Goal: Information Seeking & Learning: Learn about a topic

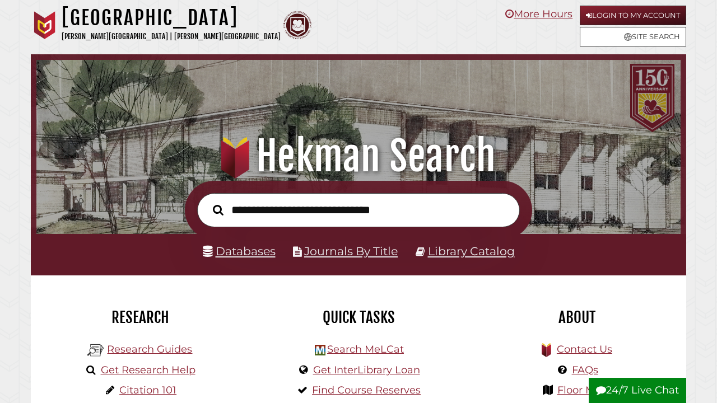
scroll to position [213, 639]
click at [235, 246] on link "Databases" at bounding box center [239, 251] width 73 height 14
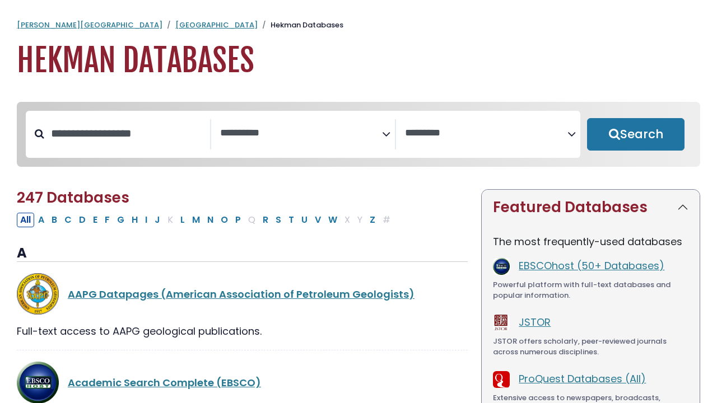
select select "Database Subject Filter"
select select "Database Vendors Filter"
click at [119, 139] on input "Search database by title or keyword" at bounding box center [127, 133] width 166 height 18
type input "****"
click at [636, 135] on button "Search" at bounding box center [635, 134] width 97 height 32
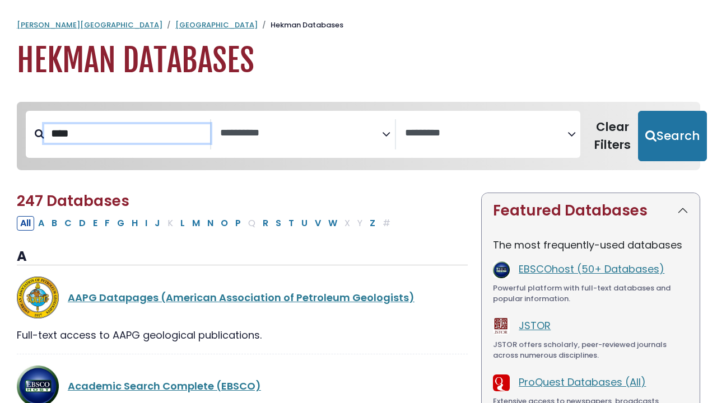
select select "Database Subject Filter"
select select "Database Vendors Filter"
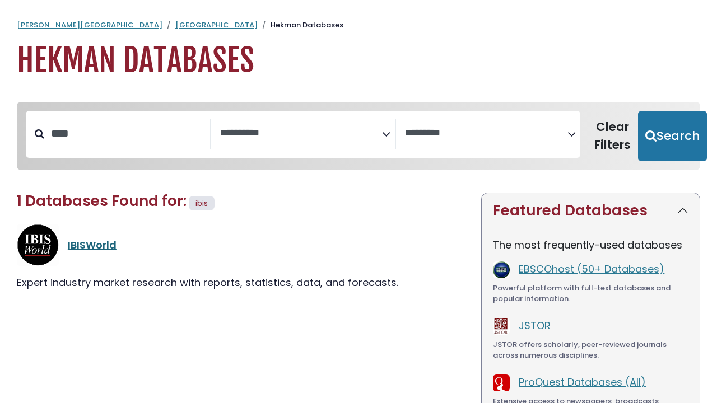
click at [94, 248] on link "IBISWorld" at bounding box center [92, 245] width 49 height 14
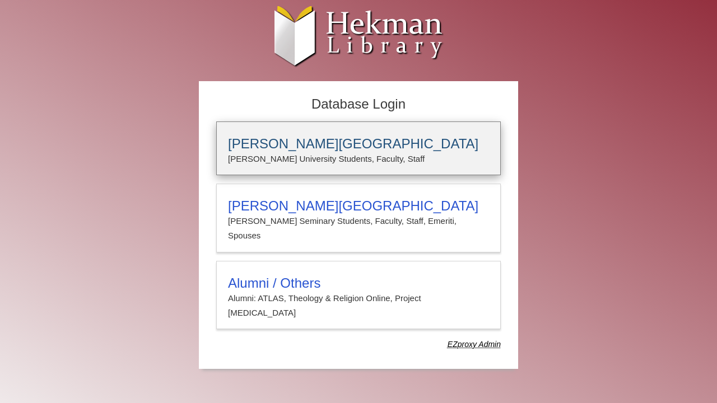
click at [281, 150] on h3 "Calvin University" at bounding box center [358, 144] width 261 height 16
